Goal: Find specific page/section: Find specific page/section

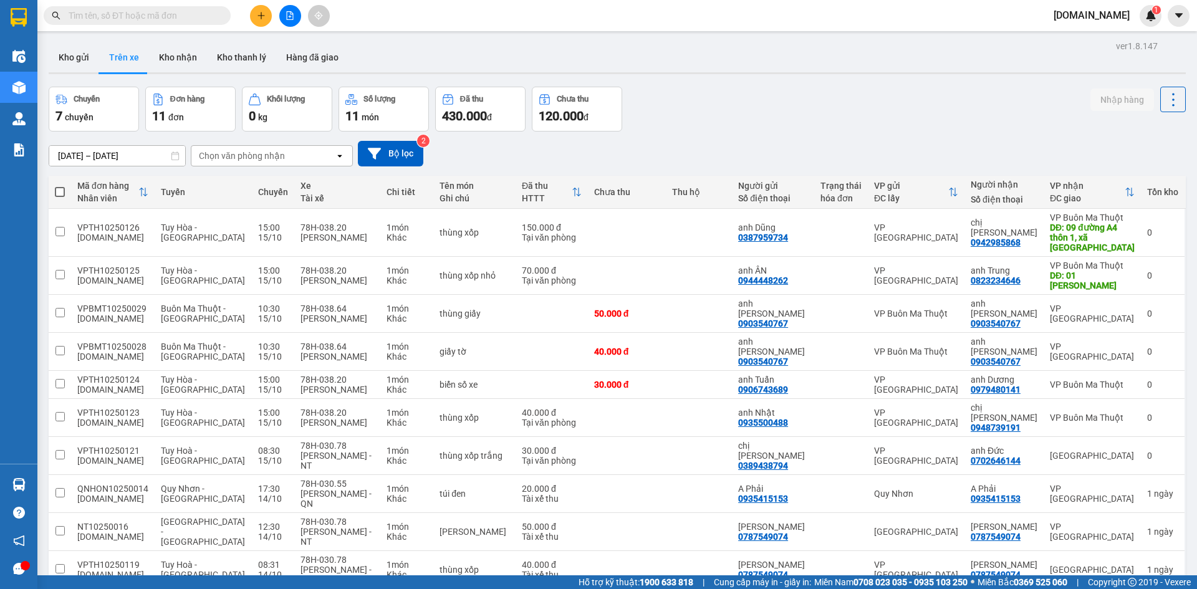
click at [105, 184] on div "Mã đơn hàng" at bounding box center [107, 186] width 61 height 10
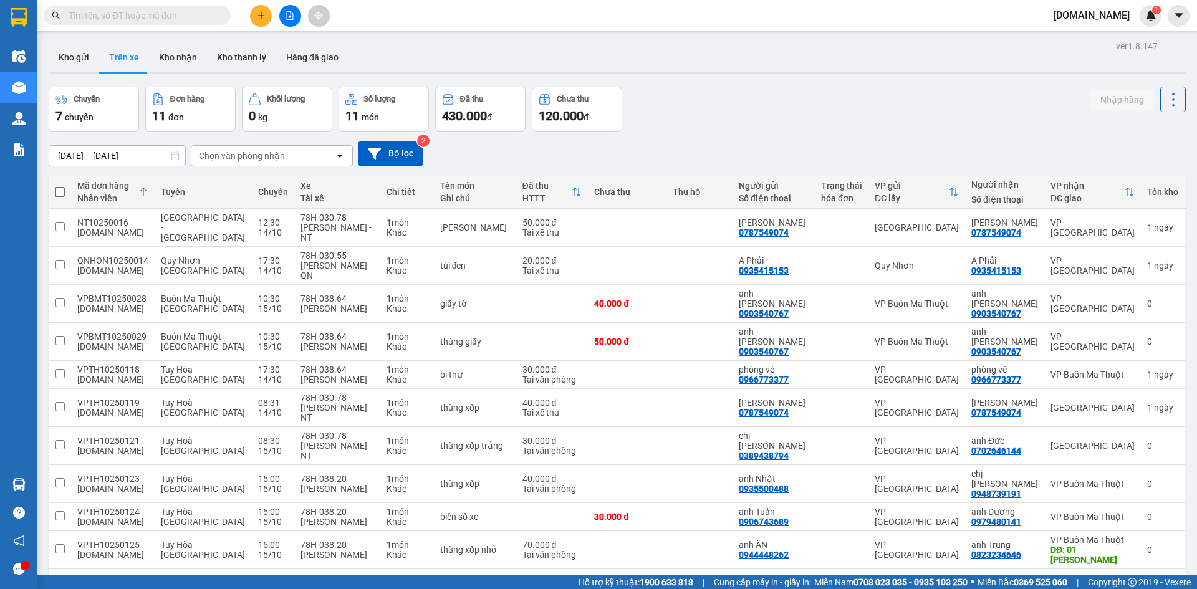
click at [102, 184] on div "Mã đơn hàng" at bounding box center [107, 186] width 61 height 10
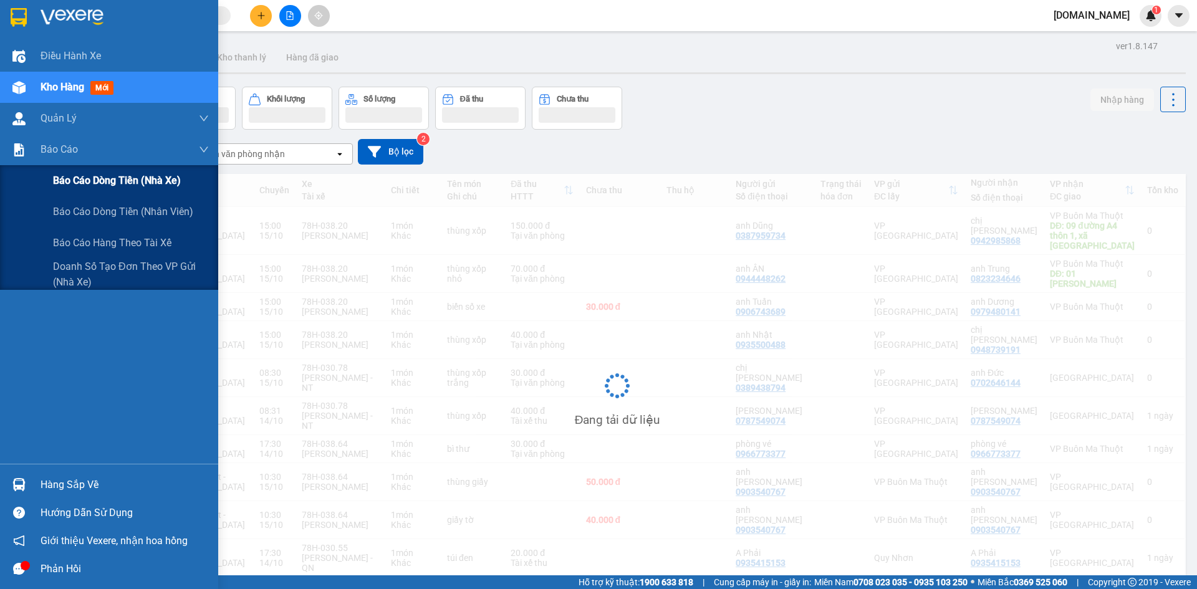
click at [75, 176] on span "Báo cáo dòng tiền (nhà xe)" at bounding box center [117, 181] width 128 height 16
